Goal: Task Accomplishment & Management: Complete application form

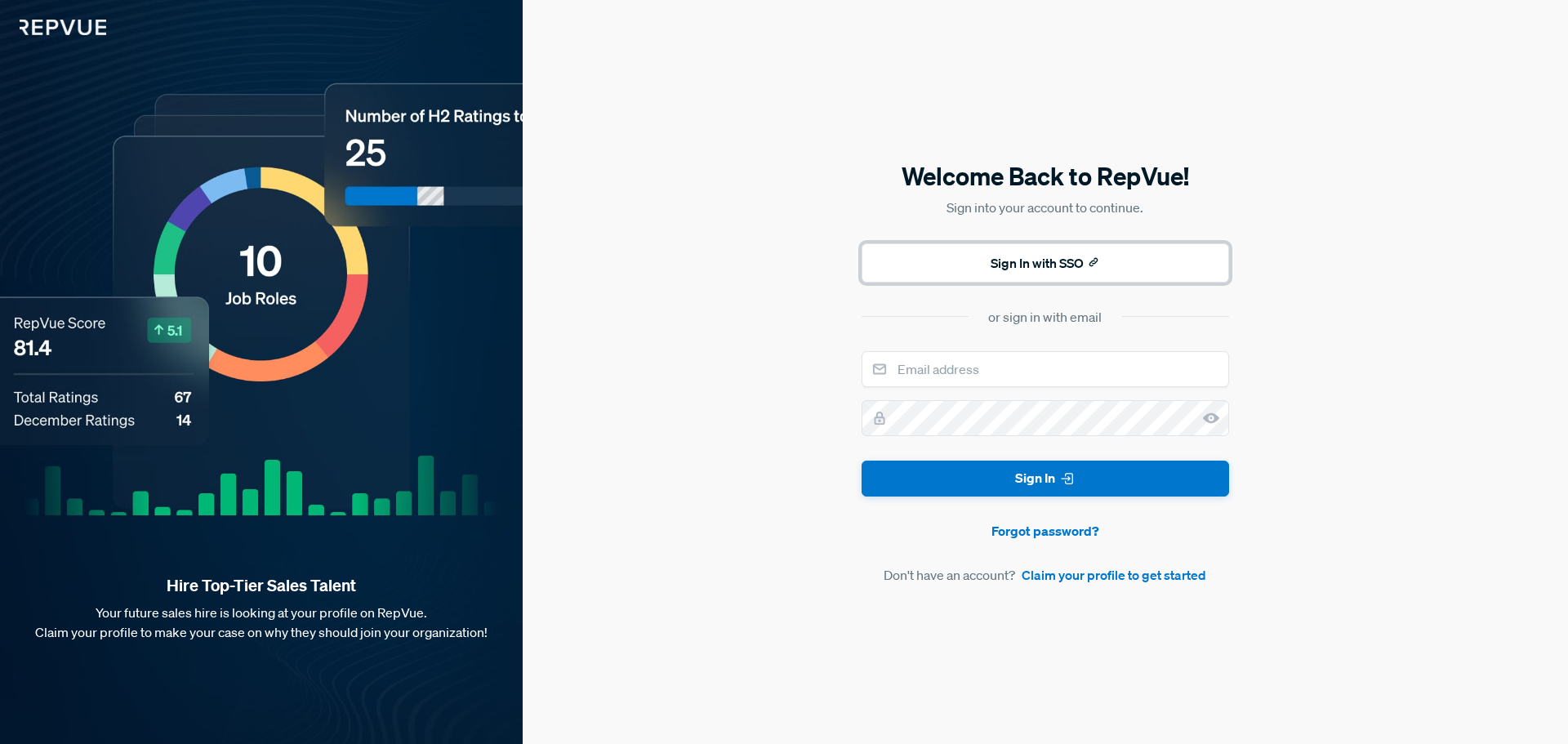
click at [950, 249] on button "Sign In with SSO" at bounding box center [1045, 263] width 368 height 39
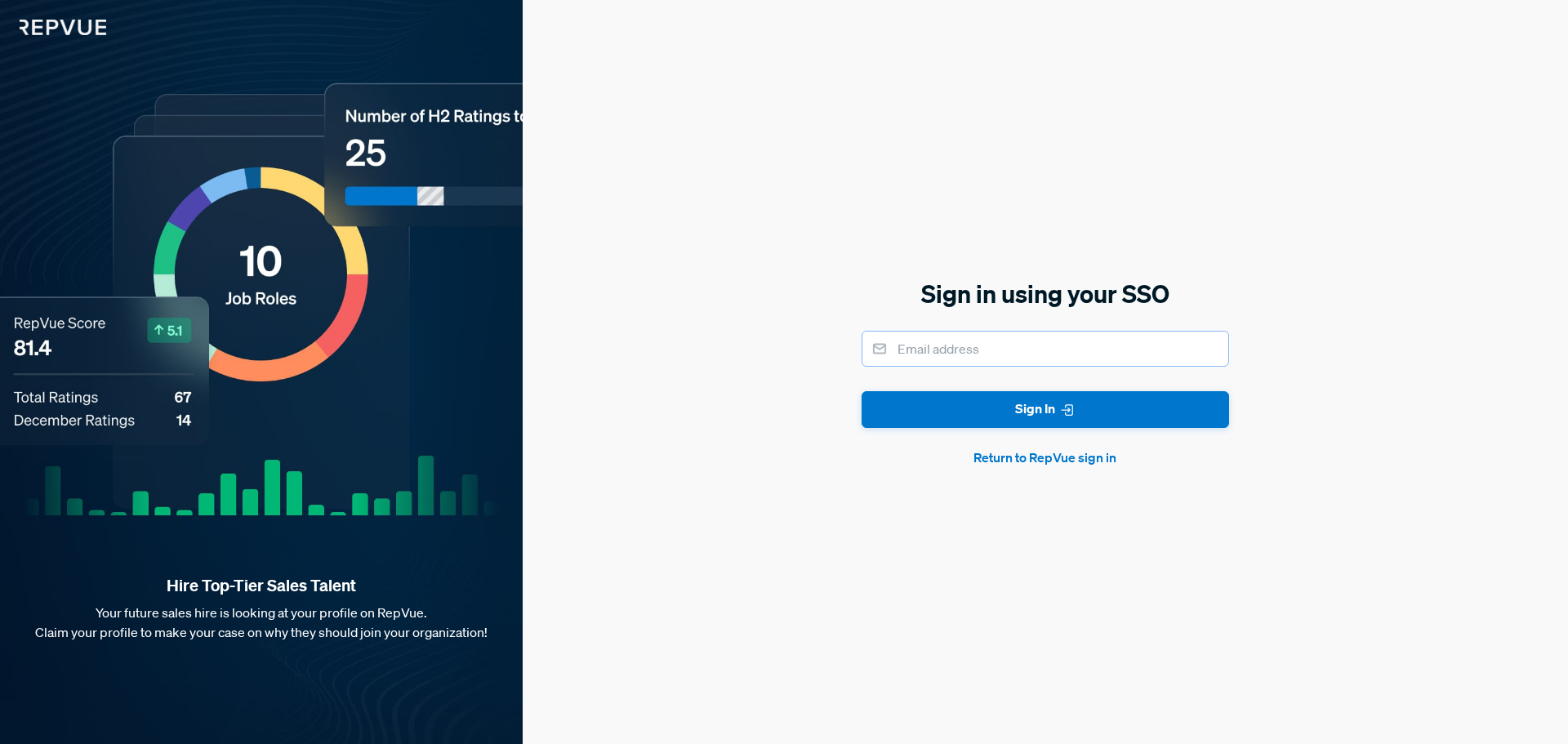
click at [916, 352] on input "email" at bounding box center [1045, 348] width 368 height 36
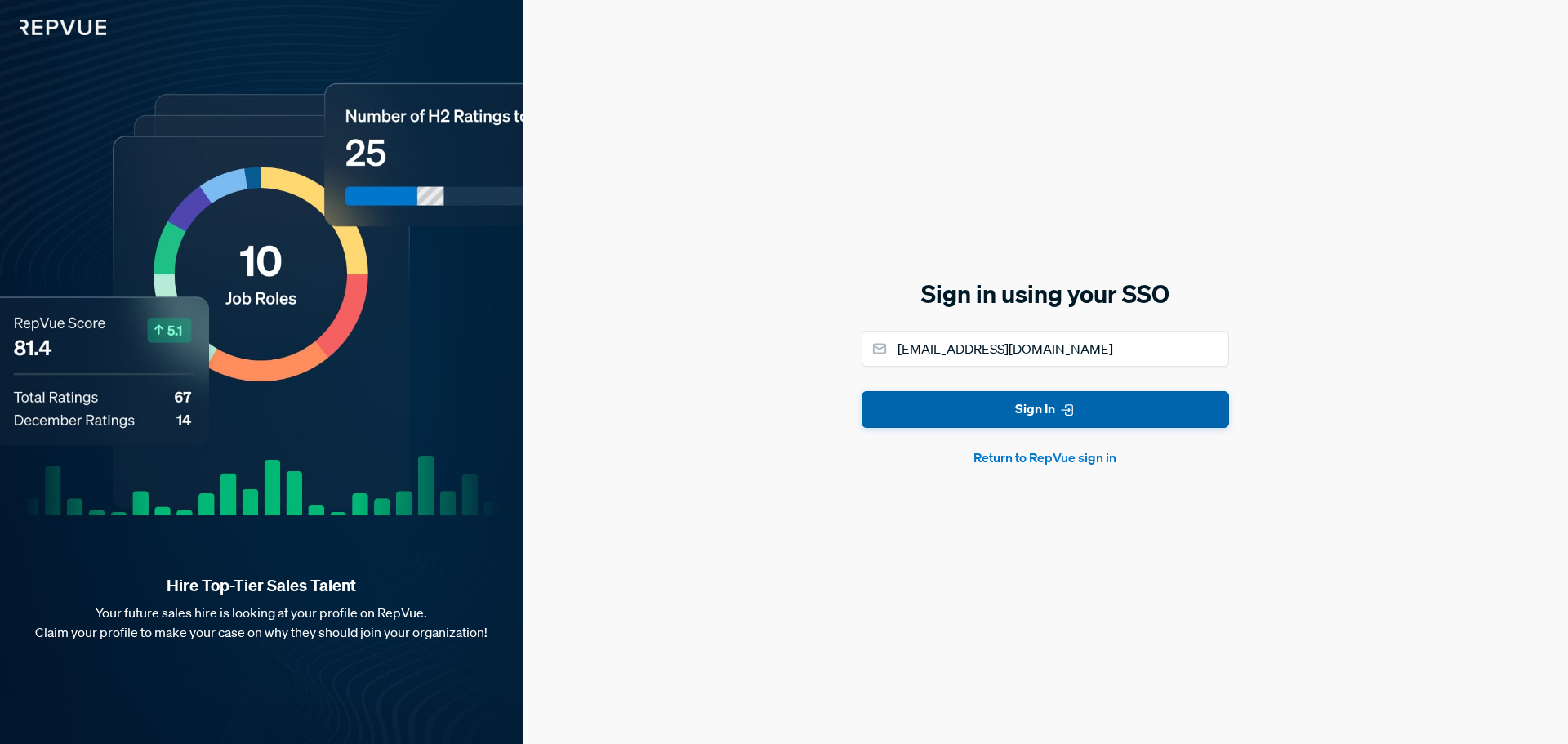
click at [970, 409] on button "Sign In" at bounding box center [1045, 409] width 368 height 36
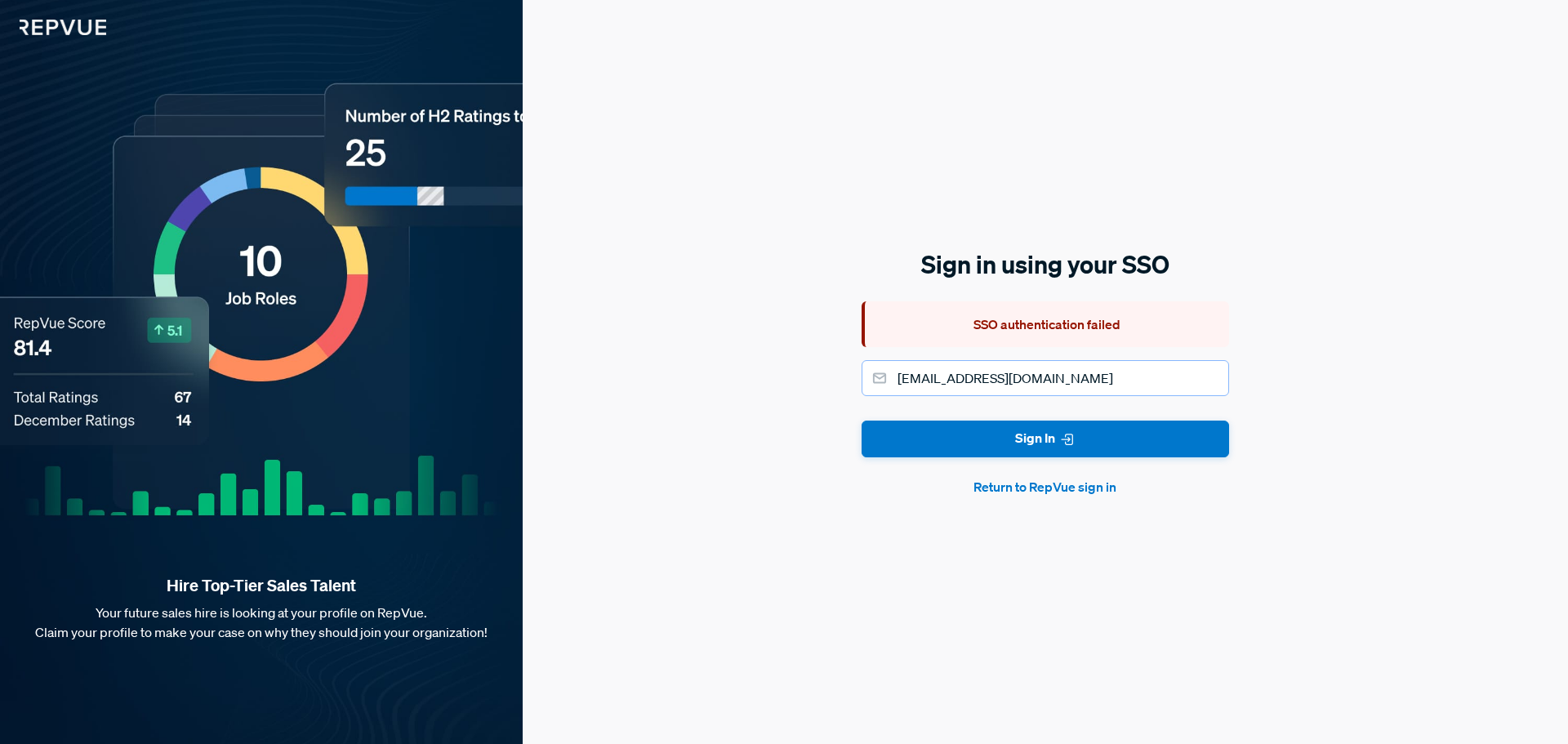
drag, startPoint x: 1126, startPoint y: 375, endPoint x: 945, endPoint y: 388, distance: 181.5
click at [945, 388] on input "[EMAIL_ADDRESS][DOMAIN_NAME]" at bounding box center [1045, 378] width 368 height 36
type input "tfarrar@ryanrts.com"
click at [862, 420] on button "Sign In" at bounding box center [1045, 438] width 368 height 36
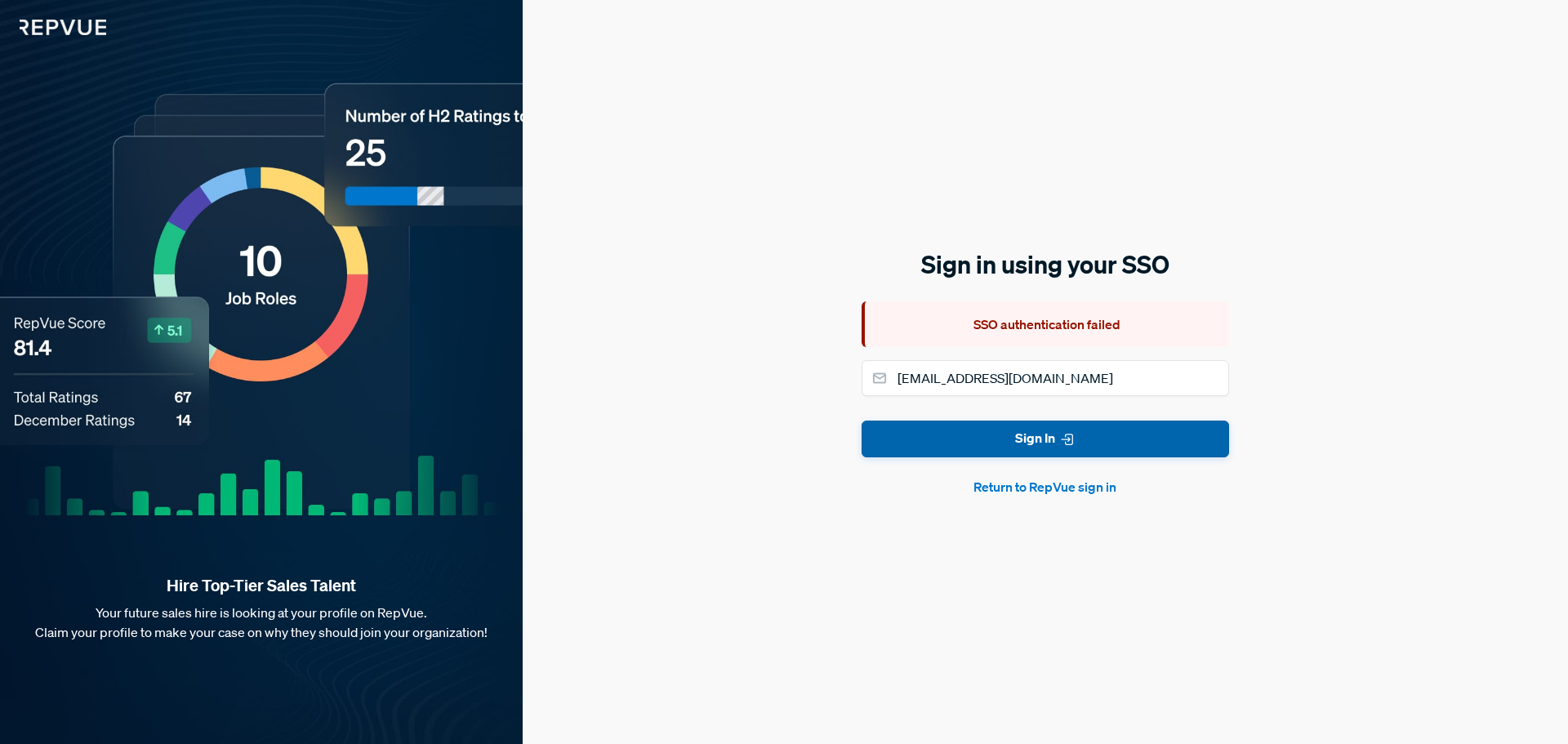
click at [909, 444] on button "Sign In" at bounding box center [1045, 438] width 368 height 36
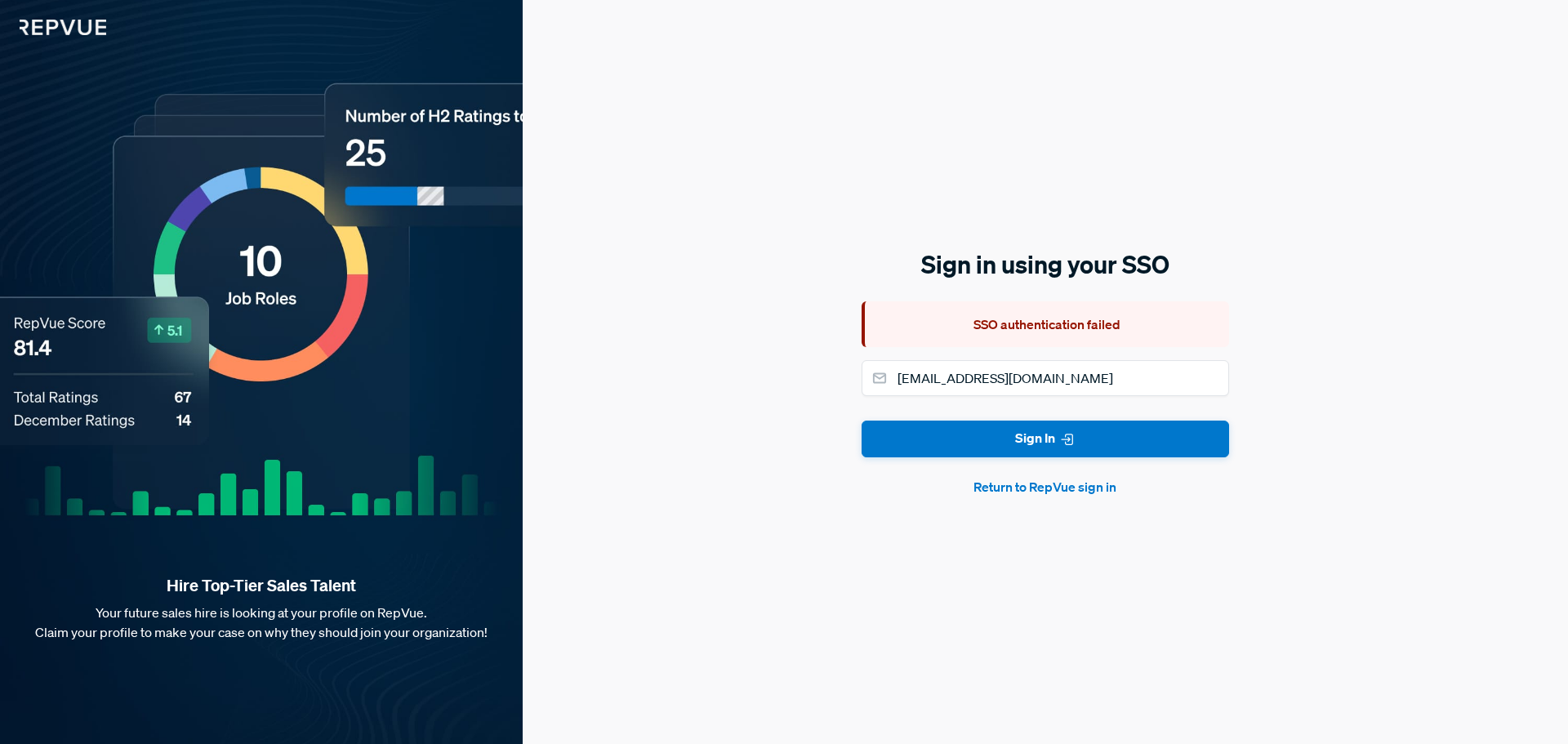
click at [1022, 490] on button "Return to RepVue sign in" at bounding box center [1045, 486] width 368 height 19
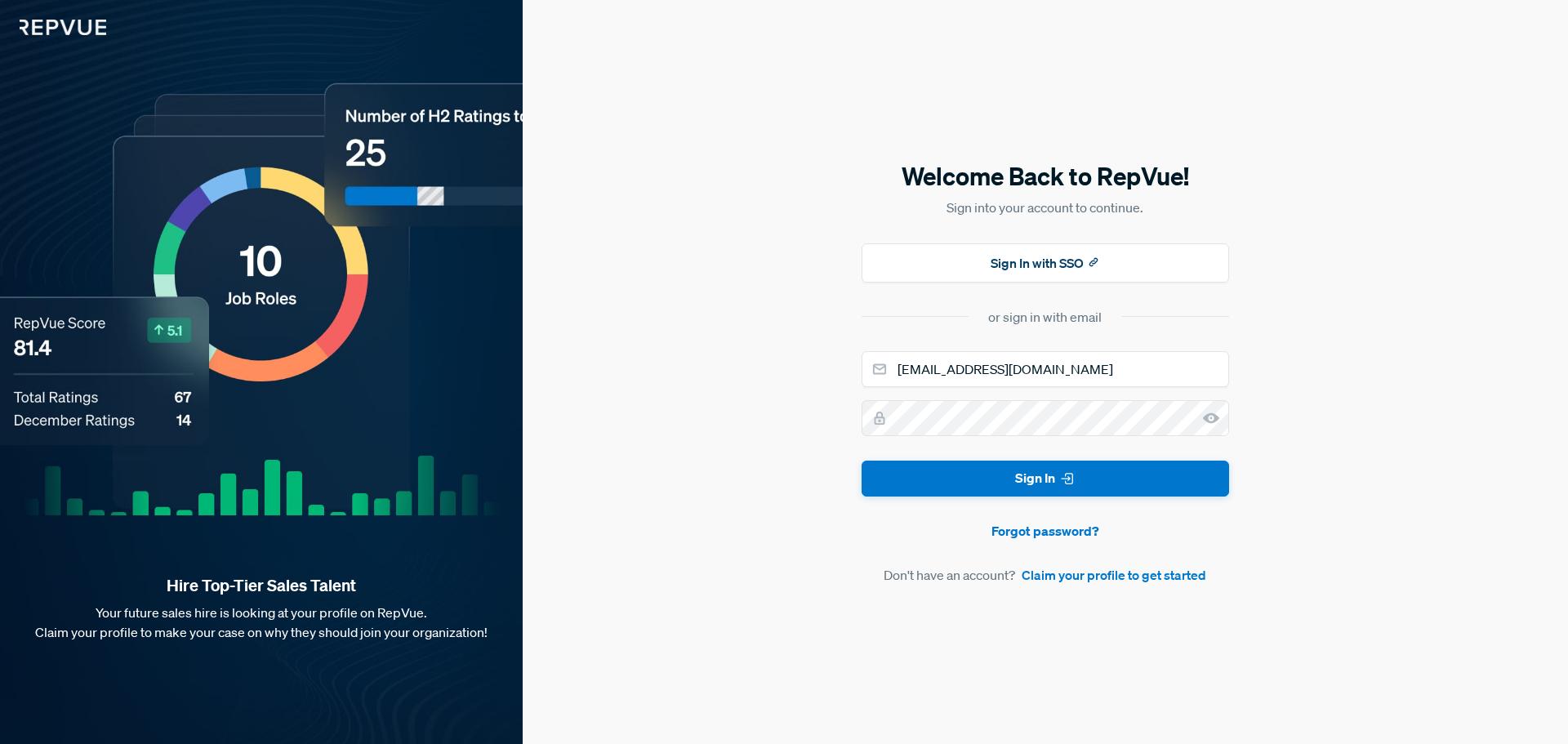
click at [436, 255] on div "Hire Top-Tier Sales Talent Your future sales hire is looking at your profile on…" at bounding box center [261, 372] width 523 height 744
click at [1044, 367] on input "email" at bounding box center [1045, 369] width 368 height 36
click at [664, 417] on div "Welcome Back to RepVue! Sign into your account to continue. Sign In with SSO or…" at bounding box center [1045, 372] width 1045 height 744
click at [1113, 582] on link "Claim your profile to get started" at bounding box center [1114, 574] width 184 height 19
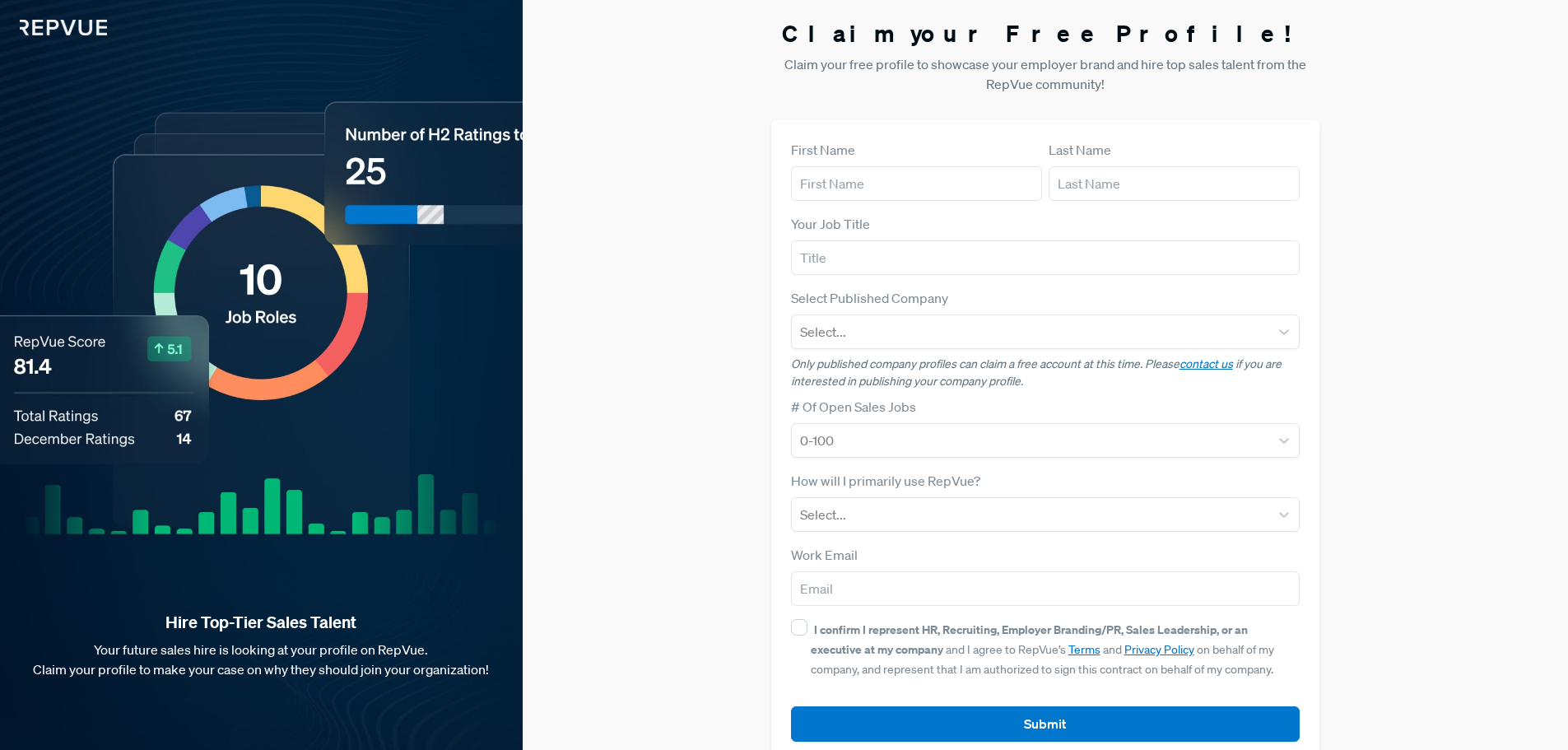
click at [679, 382] on div "Claim your Free Profile! Claim your free profile to showcase your employer bran…" at bounding box center [1045, 390] width 1045 height 781
click at [698, 251] on div "Claim your Free Profile! Claim your free profile to showcase your employer bran…" at bounding box center [1045, 390] width 1045 height 781
click at [703, 242] on div "Claim your Free Profile! Claim your free profile to showcase your employer bran…" at bounding box center [1045, 390] width 1045 height 781
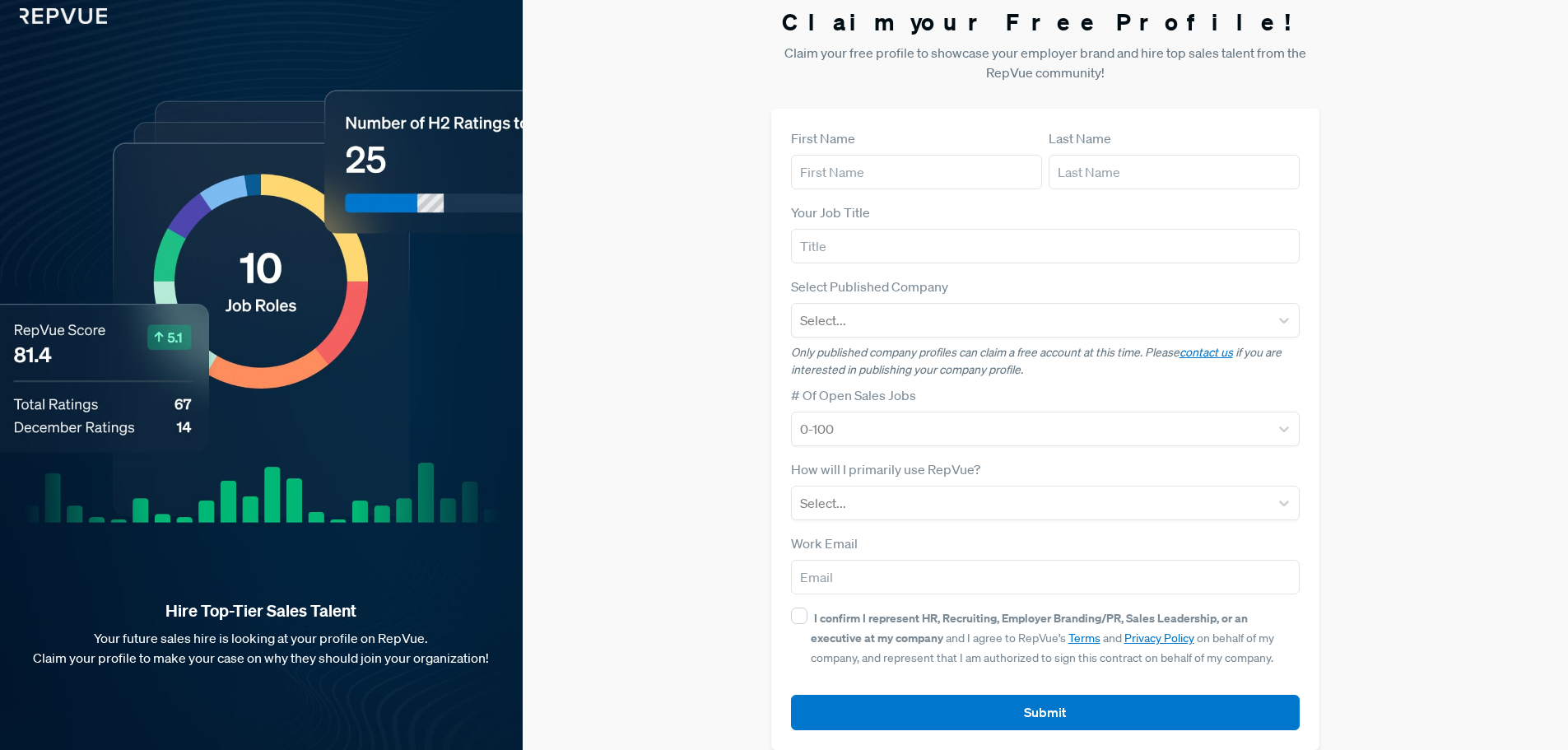
scroll to position [32, 0]
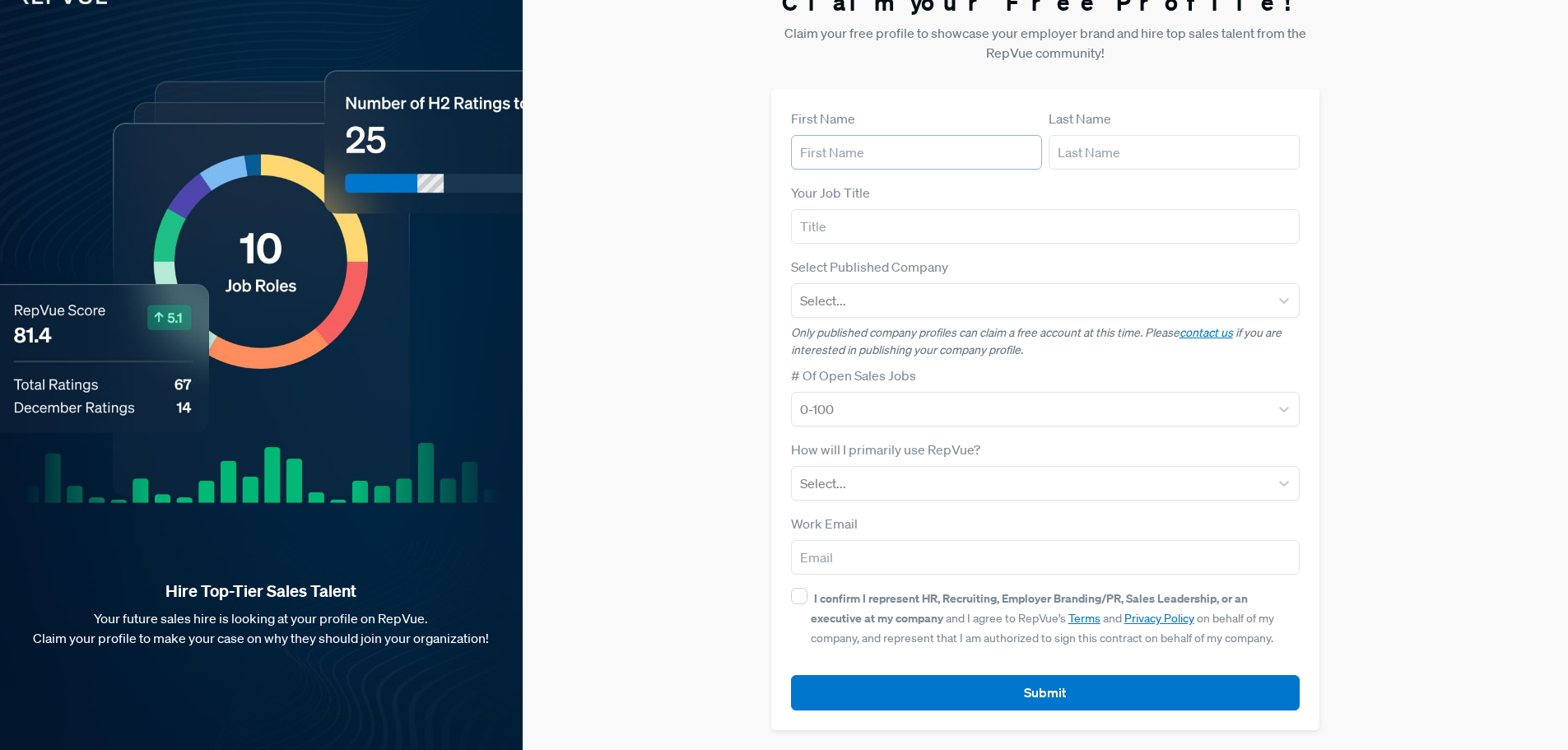
click at [841, 149] on input "text" at bounding box center [916, 152] width 251 height 35
type input "t"
type input "[PERSON_NAME]"
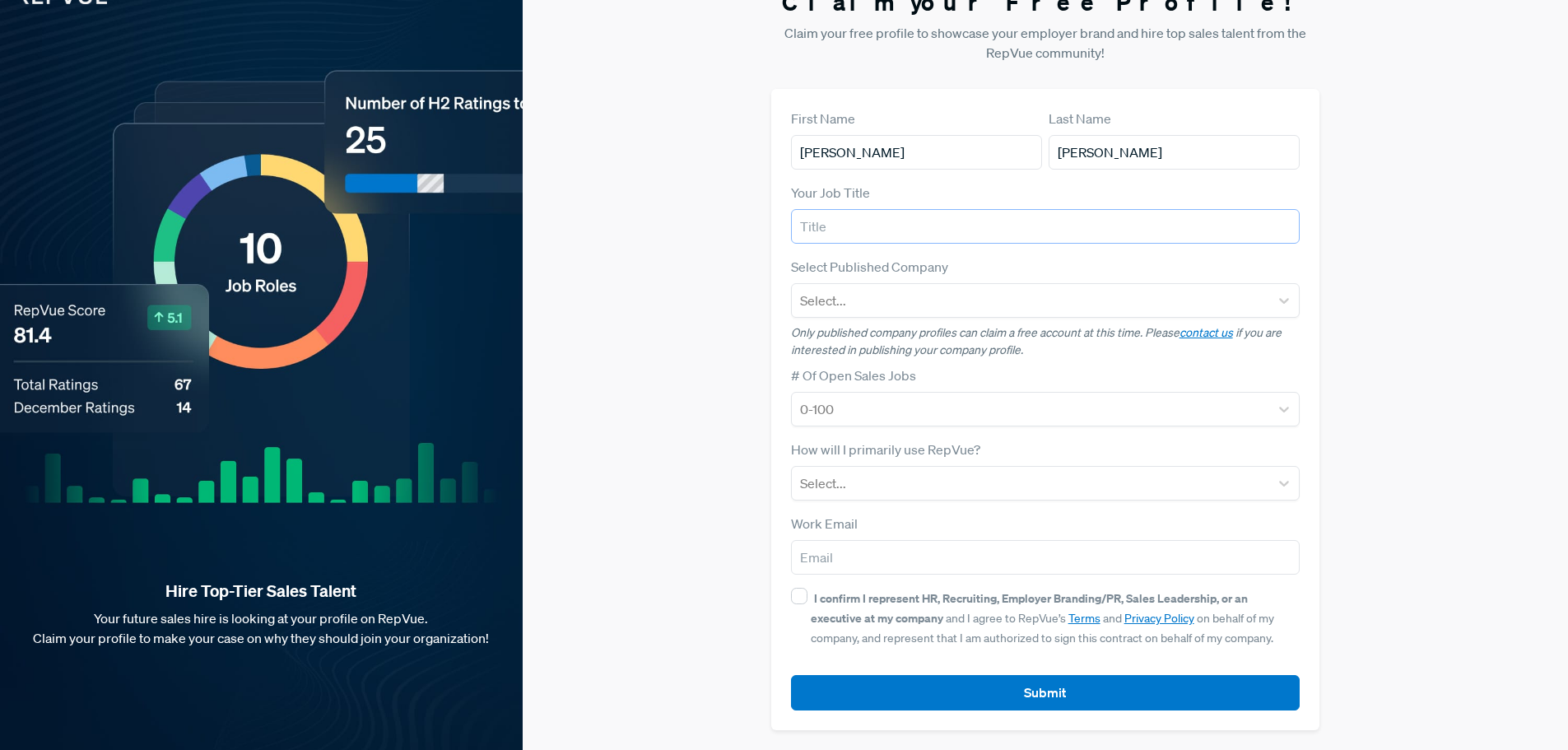
click at [922, 228] on input "text" at bounding box center [1046, 226] width 510 height 35
click at [879, 221] on input "text" at bounding box center [1046, 226] width 510 height 35
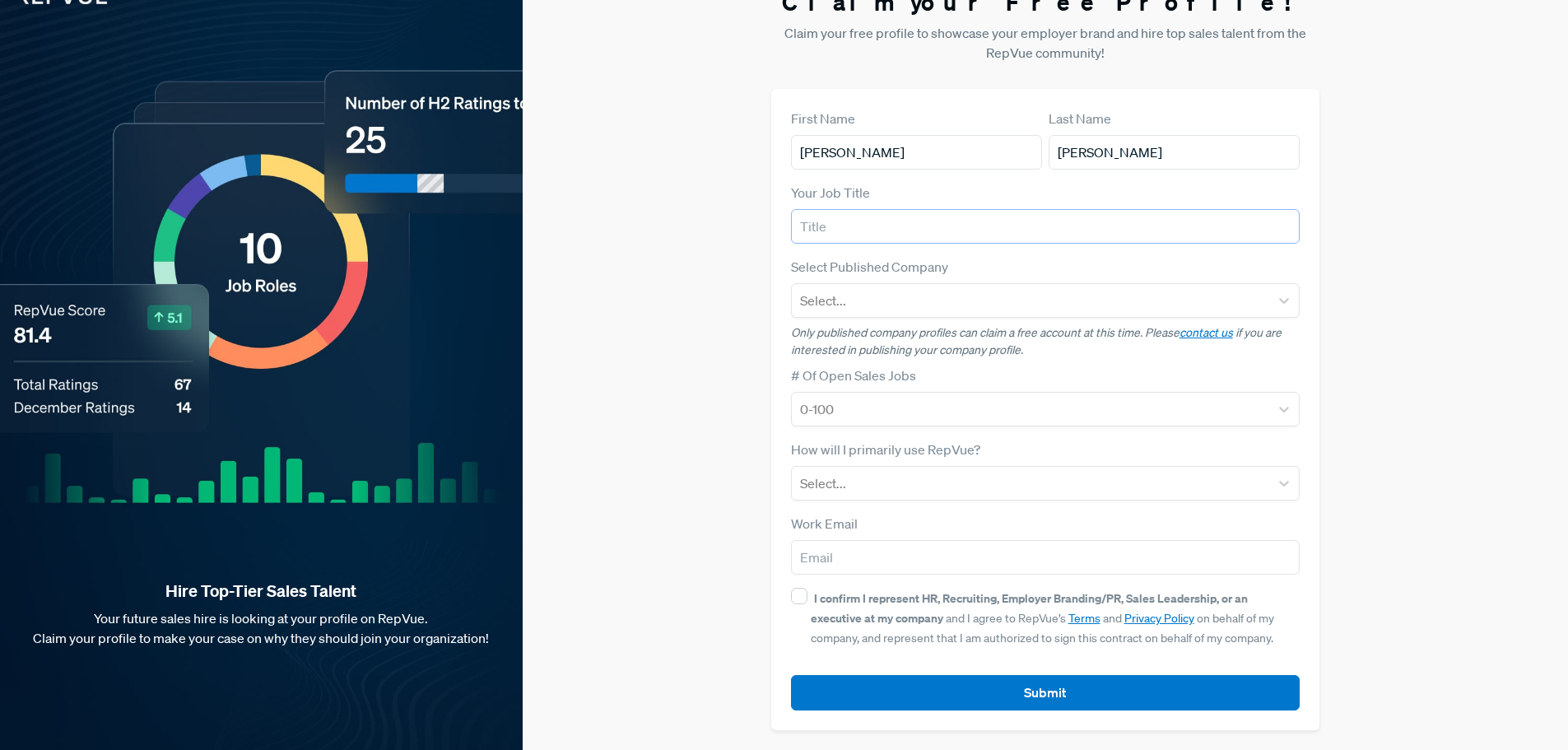
click at [861, 227] on input "text" at bounding box center [1046, 226] width 510 height 35
click at [673, 321] on div "Claim your Free Profile! Claim your free profile to showcase your employer bran…" at bounding box center [1045, 359] width 1045 height 781
click at [902, 228] on input "text" at bounding box center [1046, 226] width 510 height 35
type input "Senior Recruiting Manager"
click at [903, 314] on div "Select..." at bounding box center [1030, 300] width 478 height 30
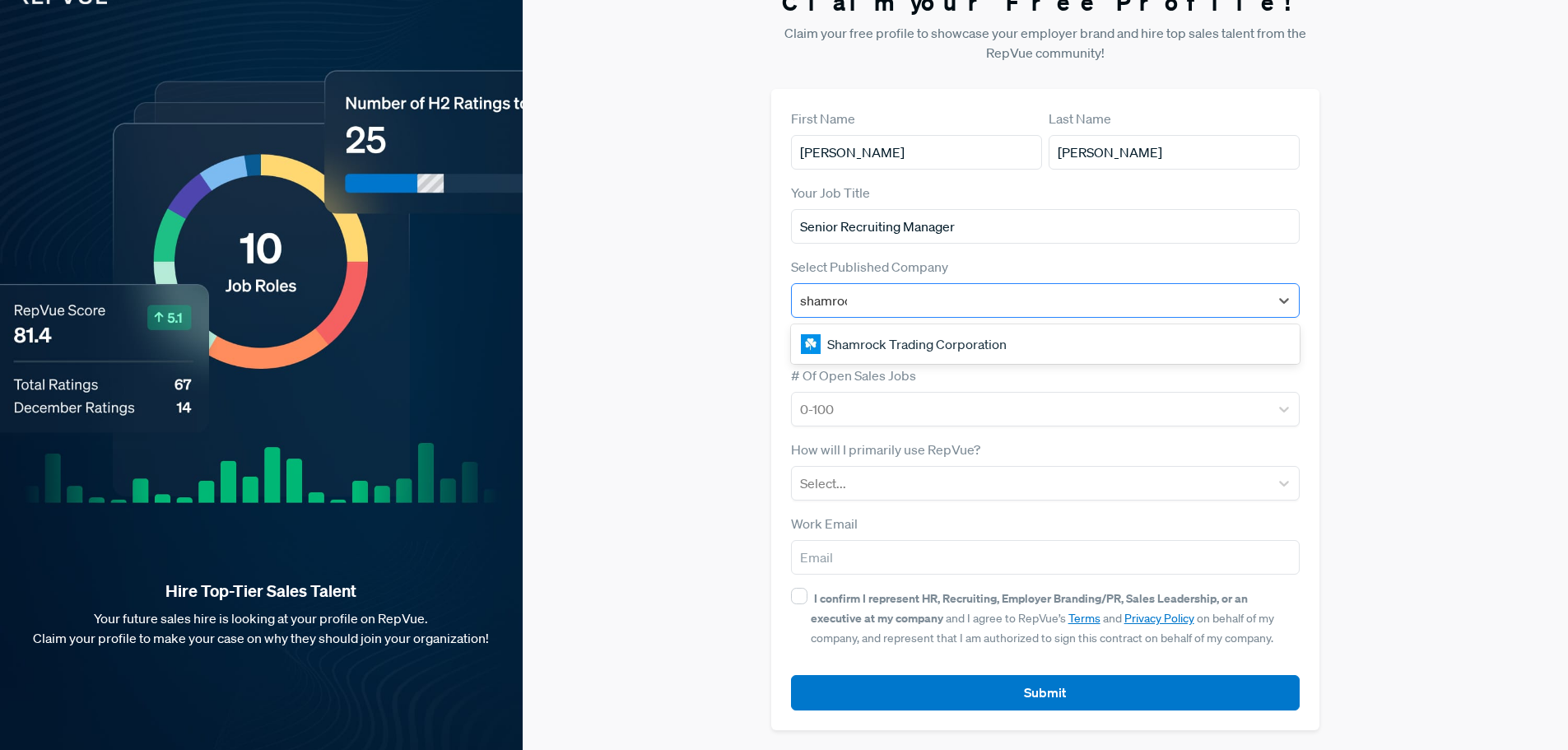
type input "shamrock"
click at [875, 347] on div "Shamrock Trading Corporation" at bounding box center [1046, 343] width 510 height 33
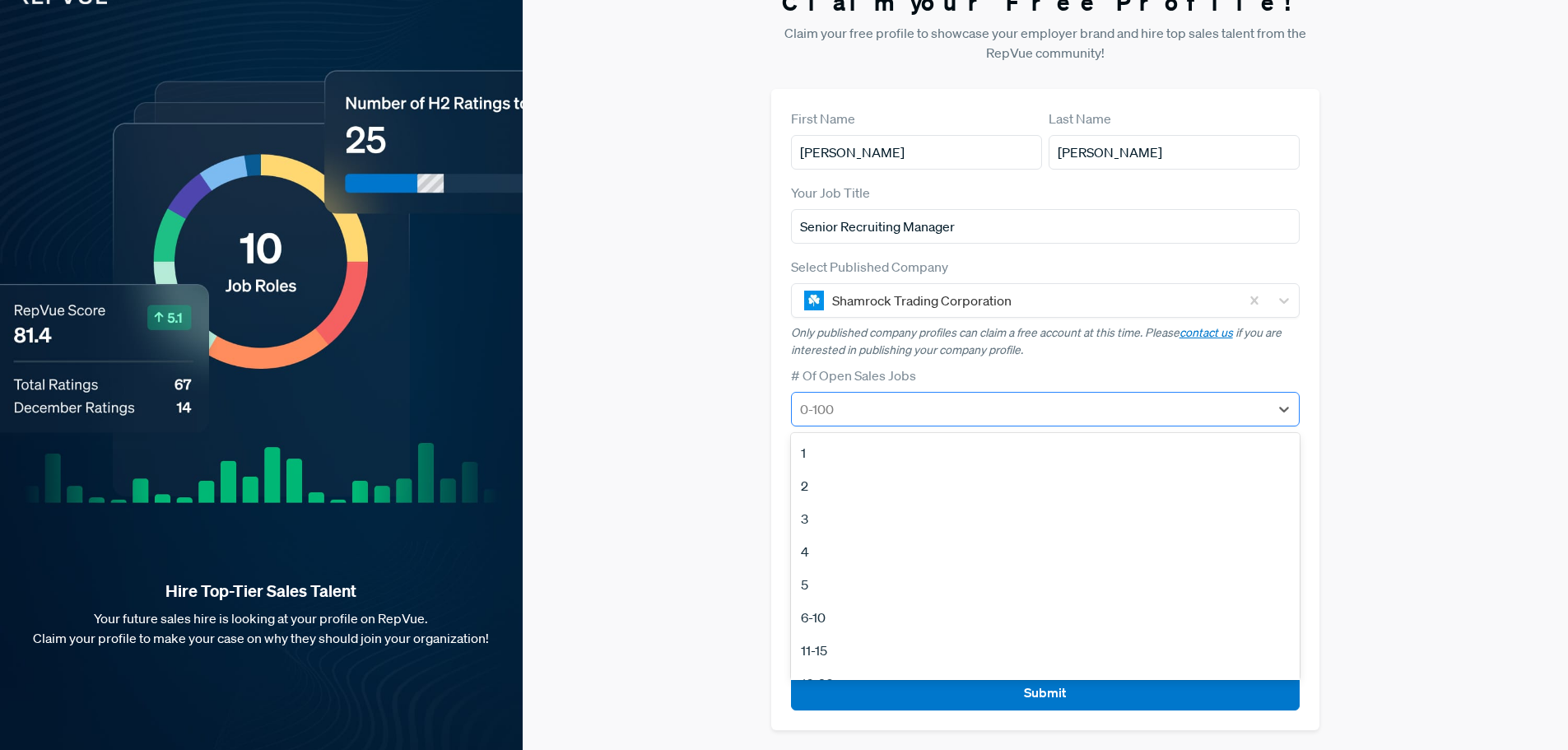
click at [862, 407] on div at bounding box center [1031, 408] width 462 height 23
click at [878, 411] on div at bounding box center [1031, 408] width 462 height 23
click at [830, 622] on div "100+" at bounding box center [1046, 627] width 510 height 33
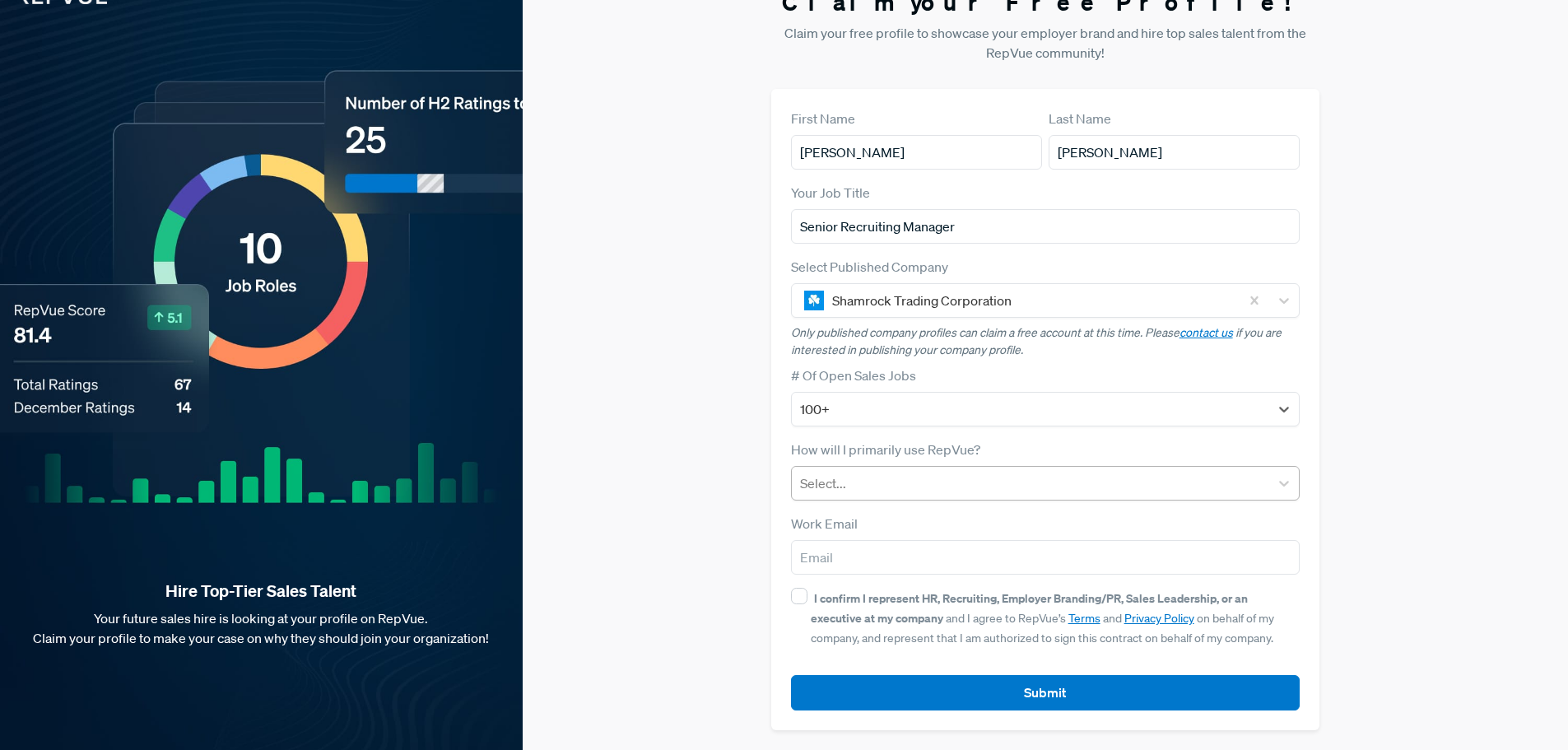
click at [854, 488] on div at bounding box center [1031, 482] width 462 height 23
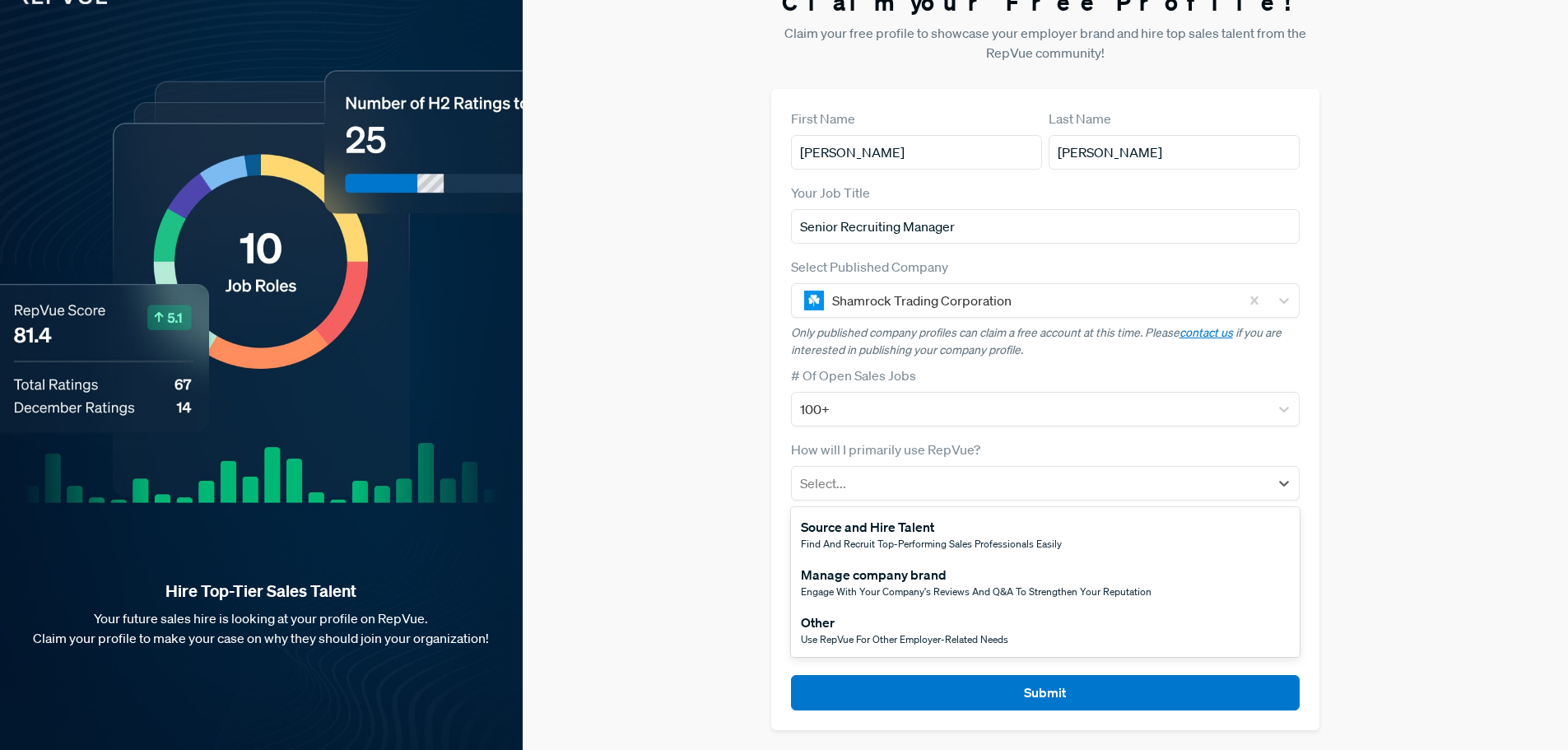
click at [906, 539] on span "Find and recruit top-performing sales professionals easily" at bounding box center [931, 544] width 261 height 14
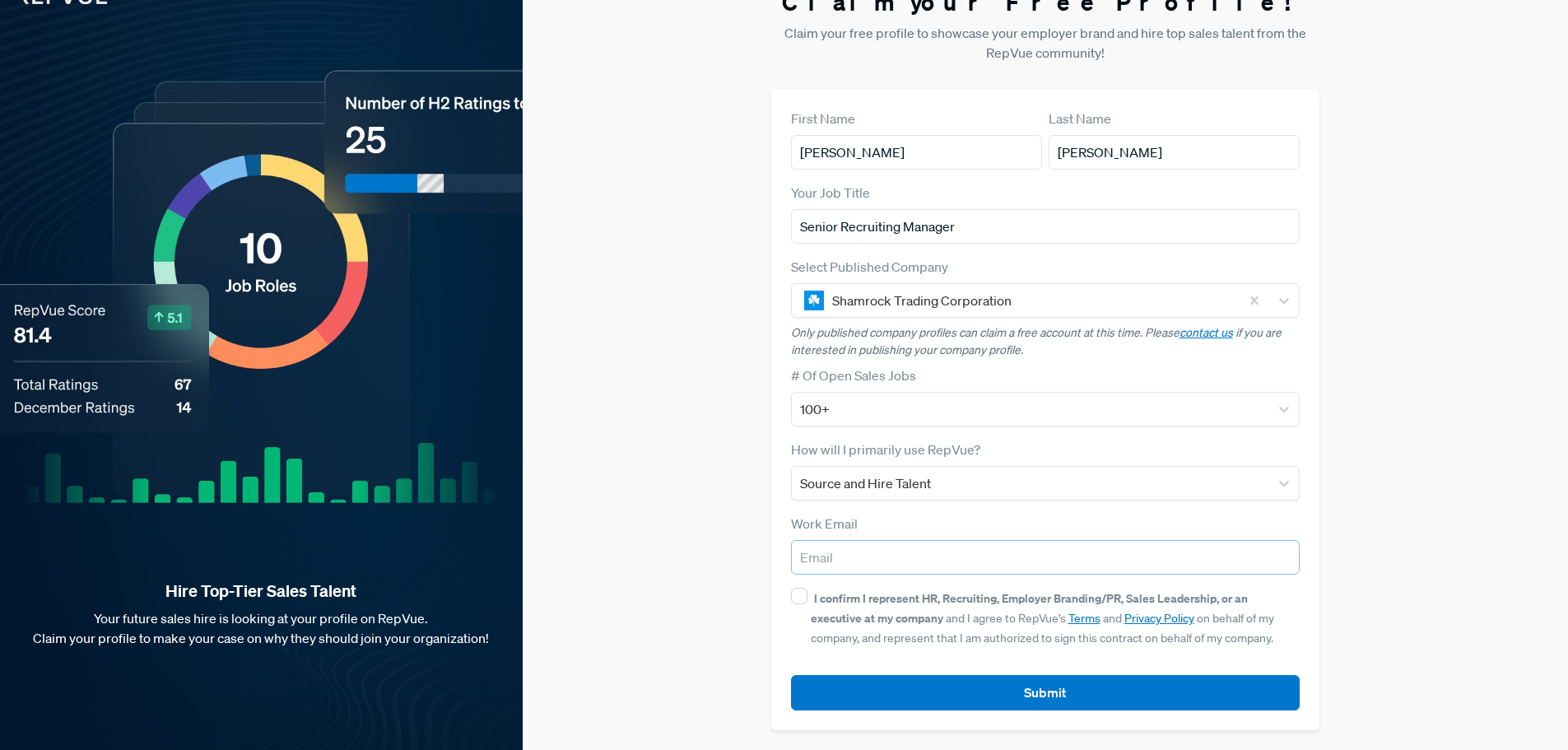
click at [851, 550] on input "email" at bounding box center [1046, 557] width 510 height 35
type input "[EMAIL_ADDRESS][DOMAIN_NAME]"
click at [798, 596] on input "I confirm I represent HR, Recruiting, Employer Branding/PR, Sales Leadership, o…" at bounding box center [798, 595] width 16 height 16
checkbox input "true"
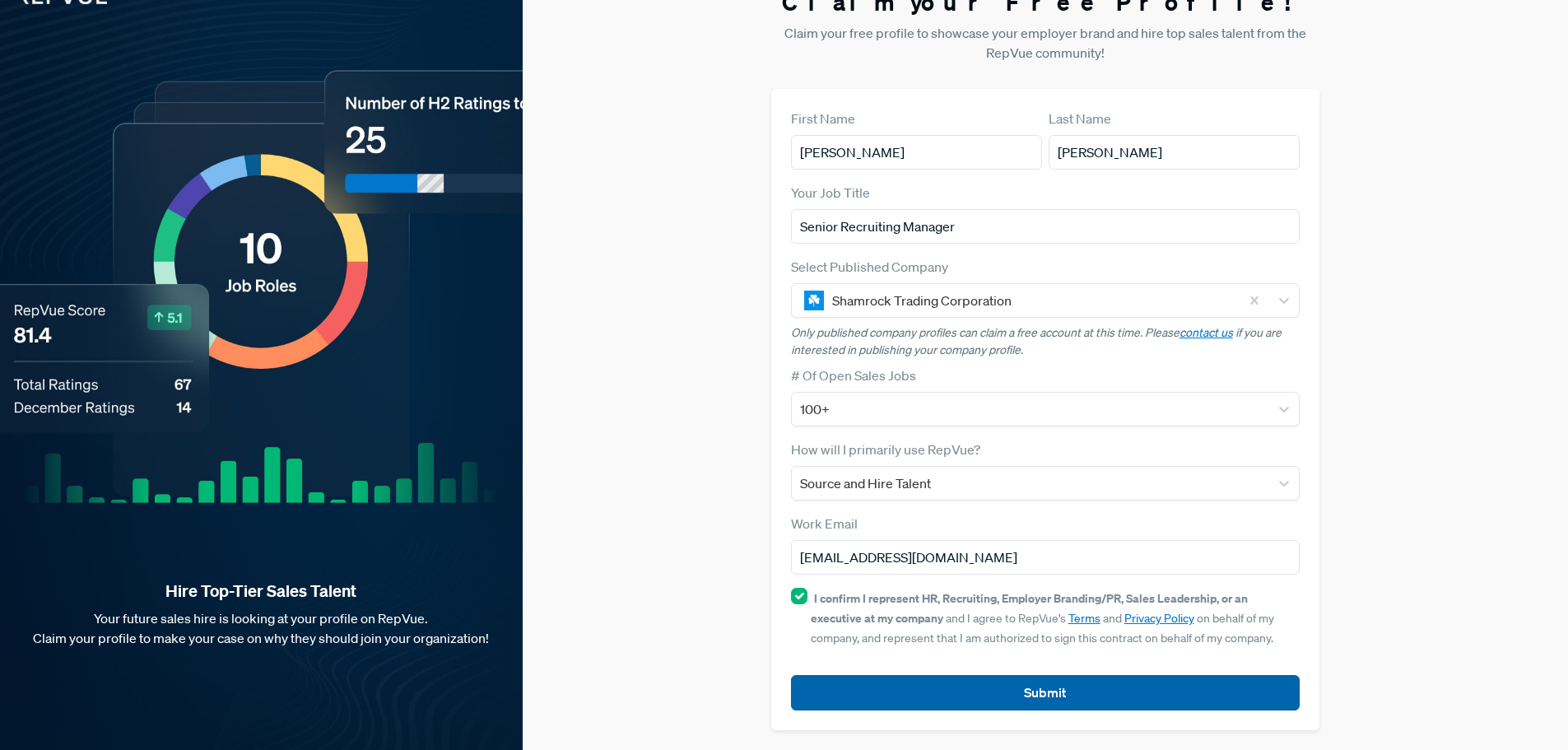
click at [862, 685] on button "Submit" at bounding box center [1046, 693] width 510 height 36
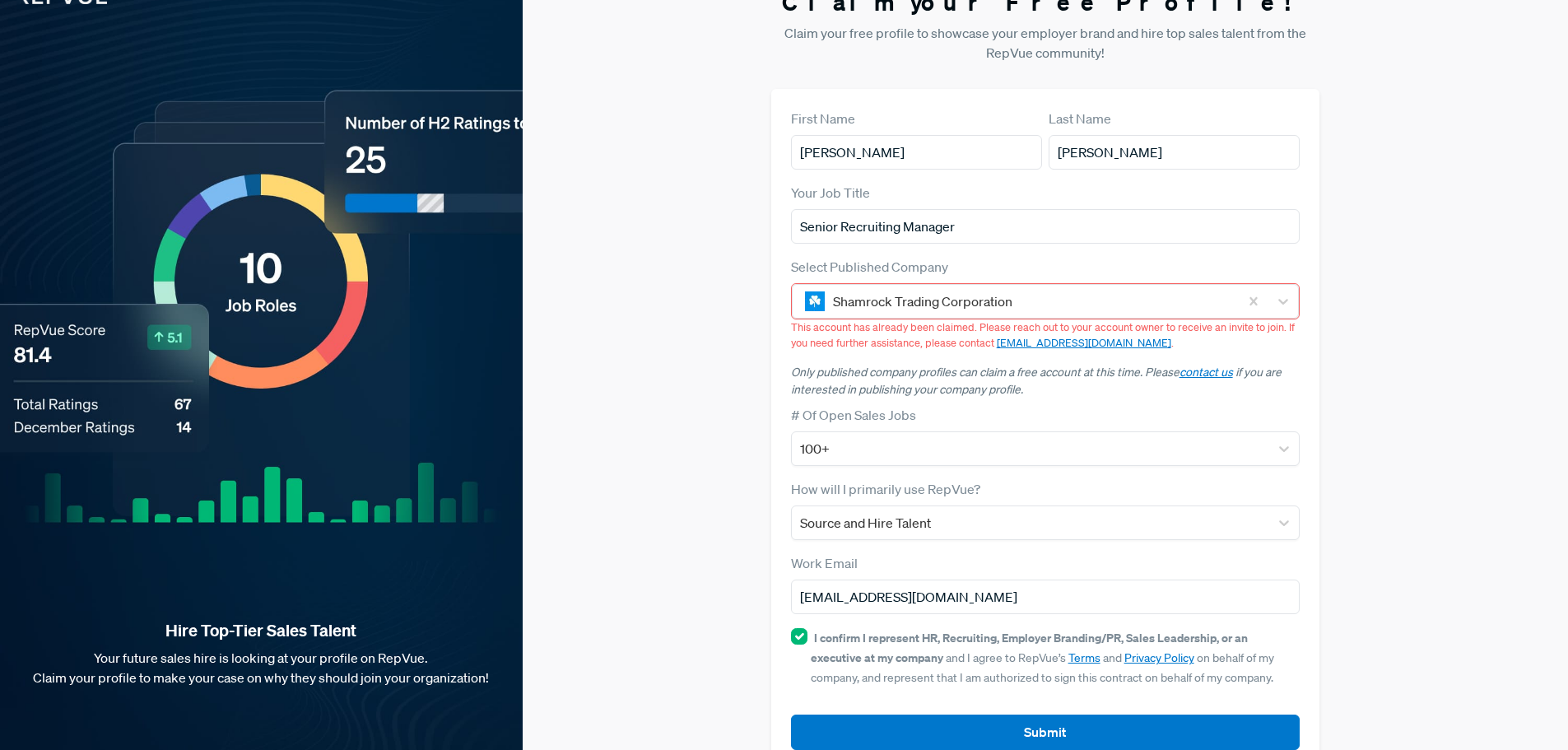
click at [694, 349] on div "Claim your Free Profile! Claim your free profile to showcase your employer bran…" at bounding box center [1045, 378] width 1045 height 821
click at [706, 373] on div "Claim your Free Profile! Claim your free profile to showcase your employer bran…" at bounding box center [1045, 378] width 1045 height 821
